Goal: Find specific page/section: Find specific page/section

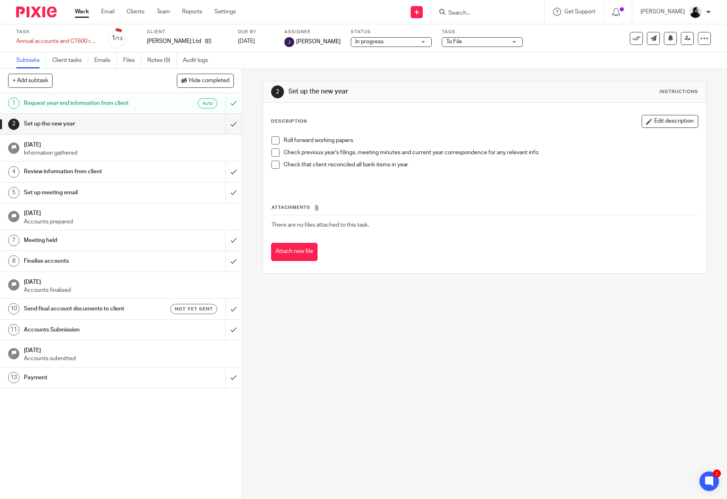
click at [470, 10] on input "Search" at bounding box center [483, 13] width 73 height 7
type input "dark and"
click at [491, 37] on link at bounding box center [514, 34] width 137 height 19
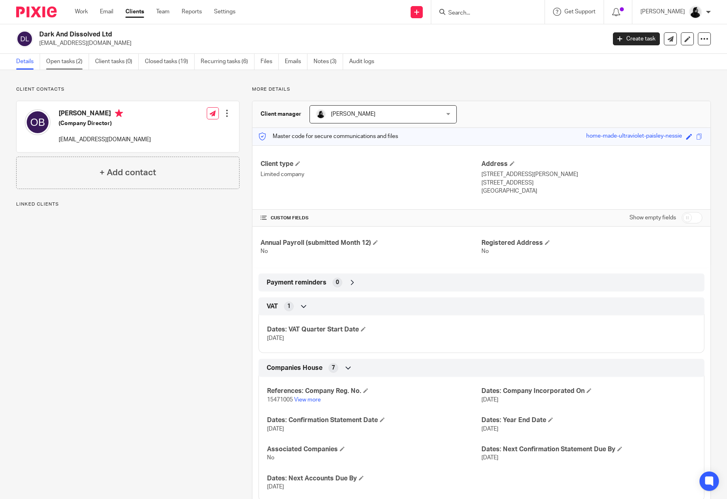
click at [76, 59] on link "Open tasks (2)" at bounding box center [67, 62] width 43 height 16
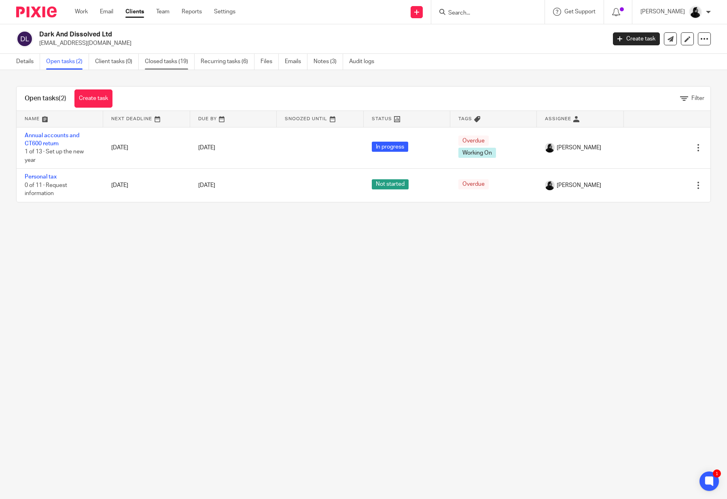
click at [179, 65] on link "Closed tasks (19)" at bounding box center [170, 62] width 50 height 16
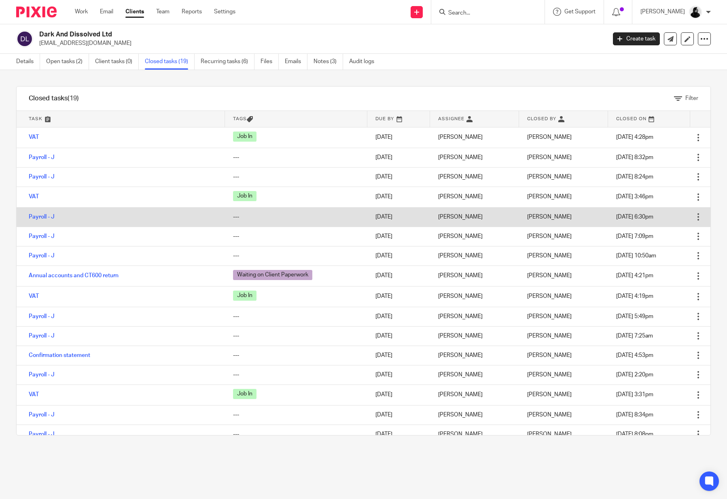
scroll to position [2, 0]
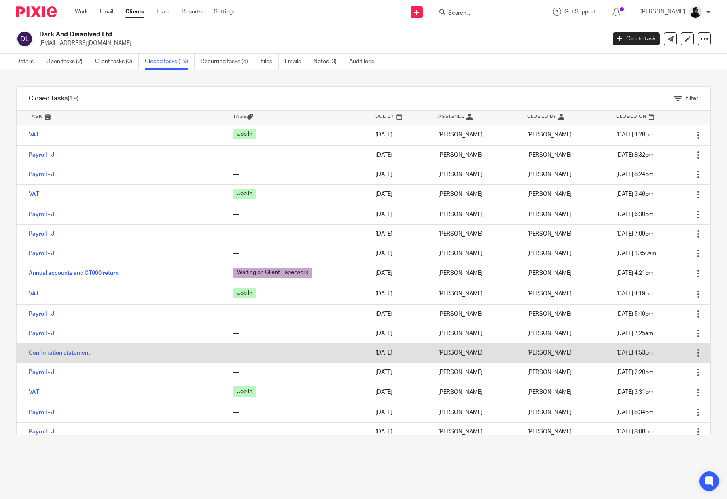
click at [78, 352] on link "Confirmation statement" at bounding box center [59, 353] width 61 height 6
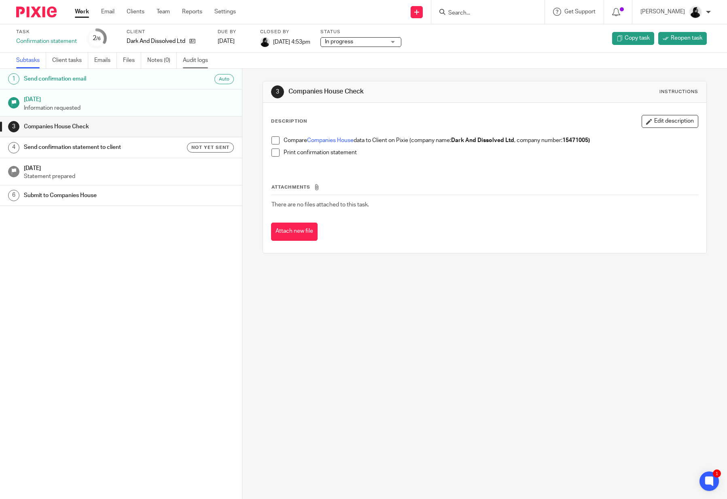
click at [199, 62] on link "Audit logs" at bounding box center [198, 61] width 31 height 16
